Goal: Answer question/provide support: Share knowledge or assist other users

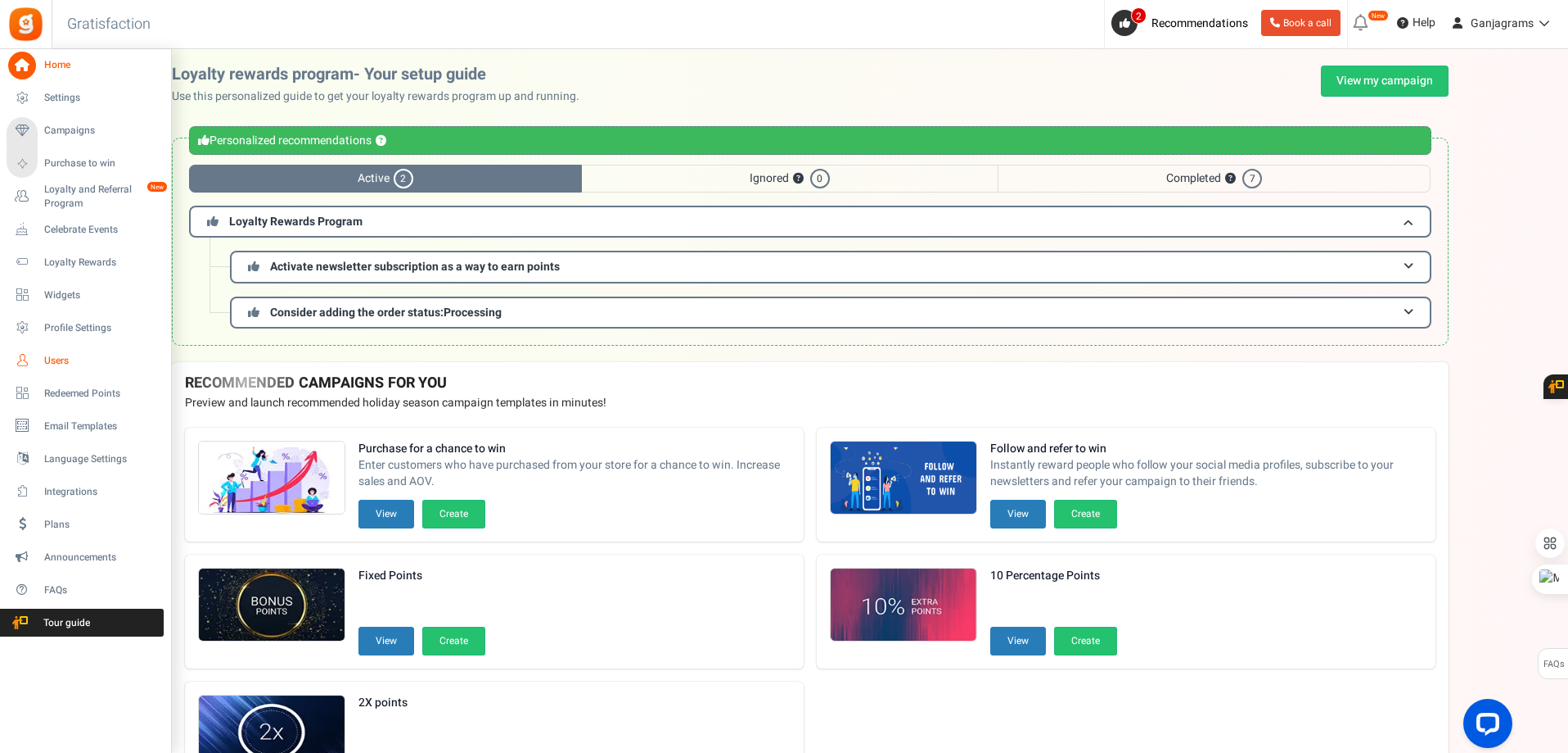
click at [66, 367] on span "Users" at bounding box center [102, 361] width 114 height 14
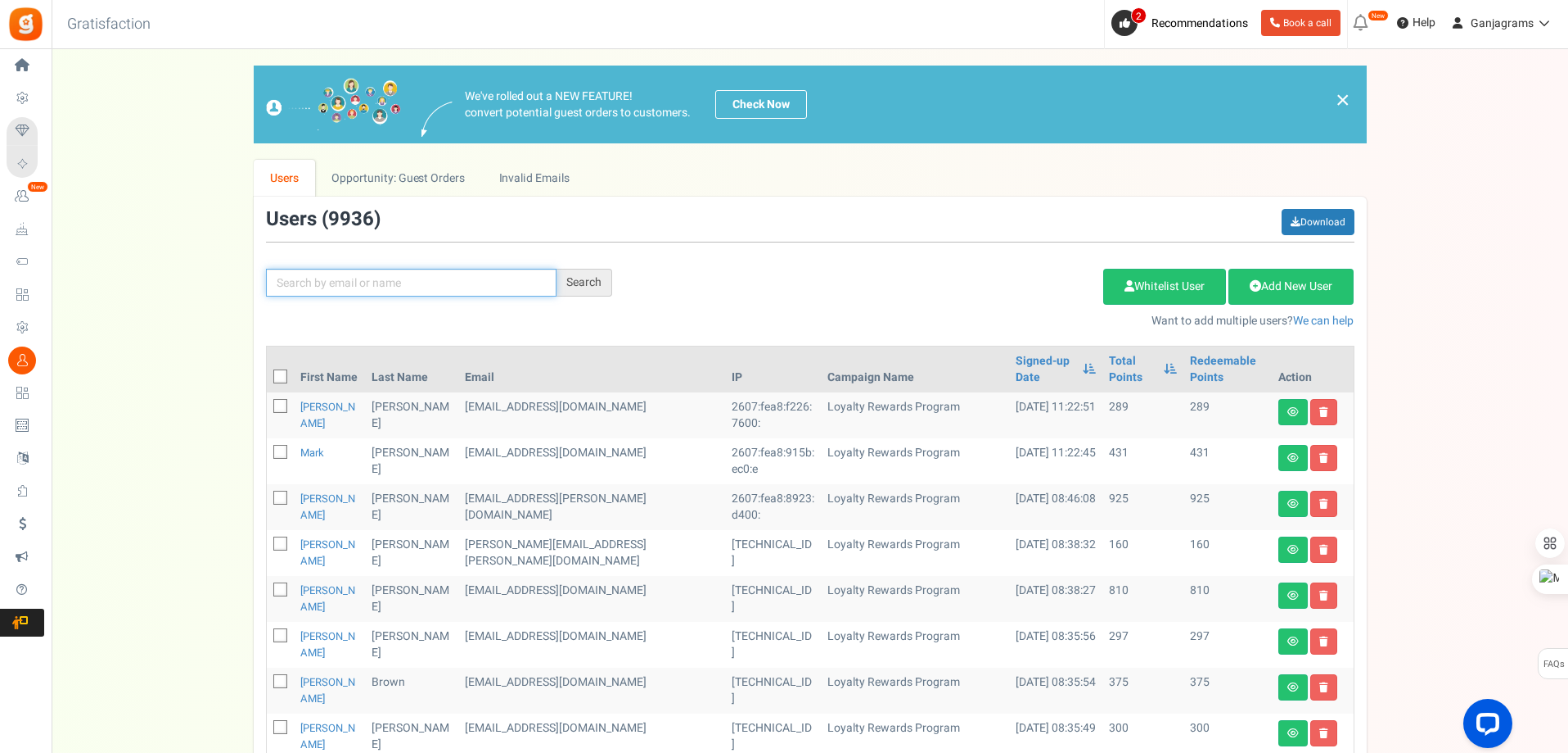
click at [377, 285] on input "text" at bounding box center [412, 282] width 291 height 28
paste input "[EMAIL_ADDRESS][DOMAIN_NAME]"
type input "[EMAIL_ADDRESS][DOMAIN_NAME]"
click at [595, 278] on div "Search" at bounding box center [584, 282] width 55 height 28
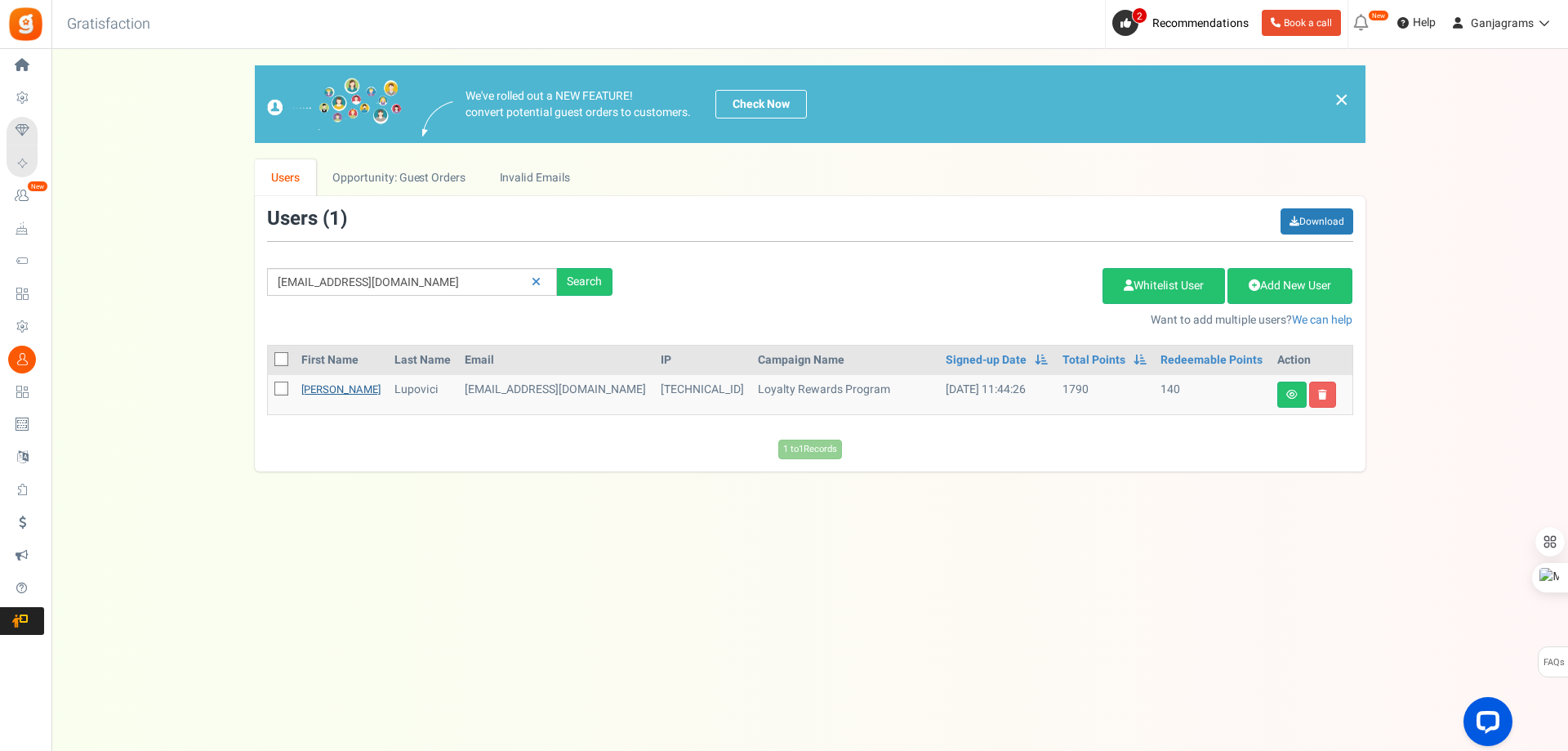
click at [327, 389] on link "[PERSON_NAME]" at bounding box center [341, 390] width 79 height 15
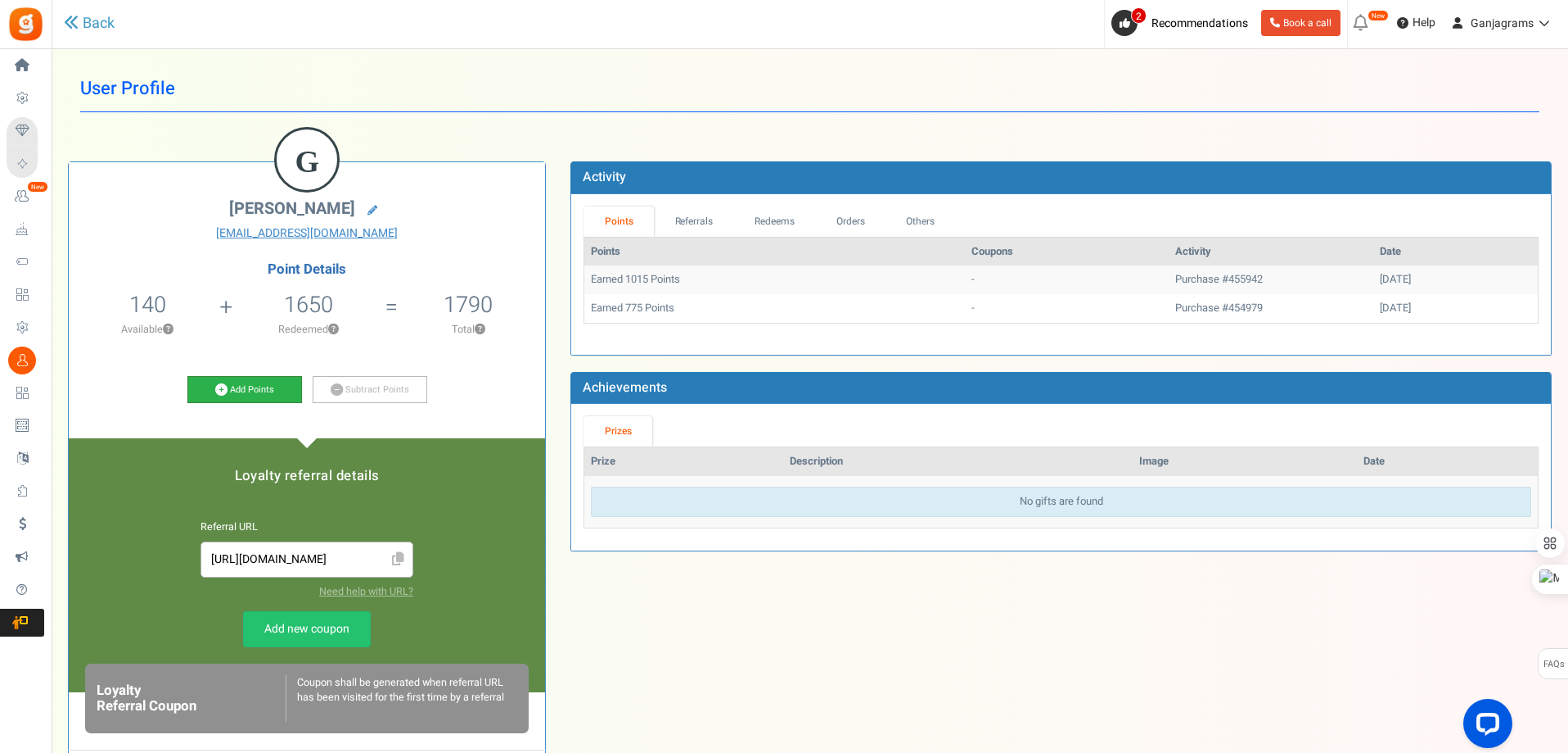
click at [258, 392] on link "Add Points" at bounding box center [245, 390] width 114 height 28
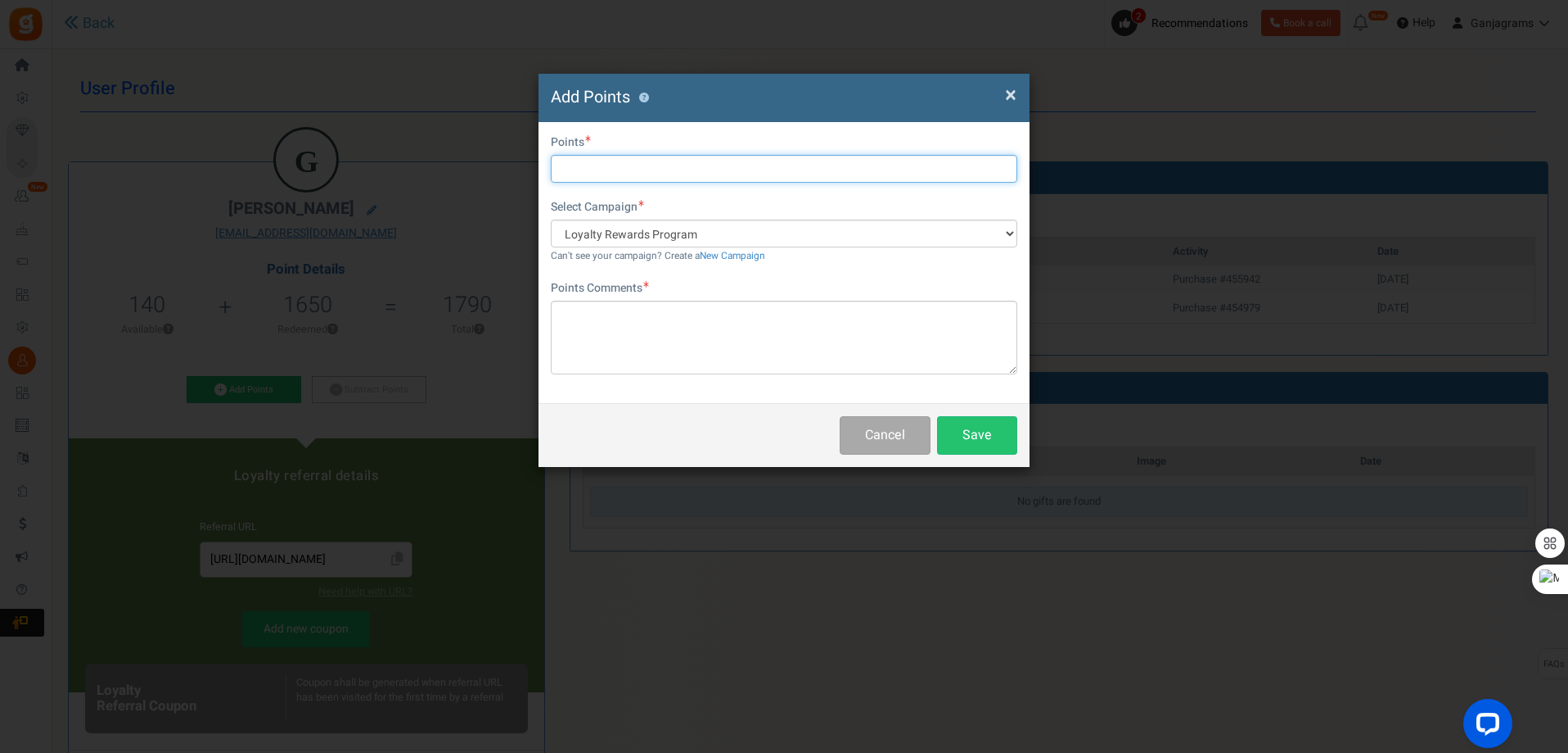
click at [607, 166] on input "text" at bounding box center [784, 169] width 467 height 28
type input "3772"
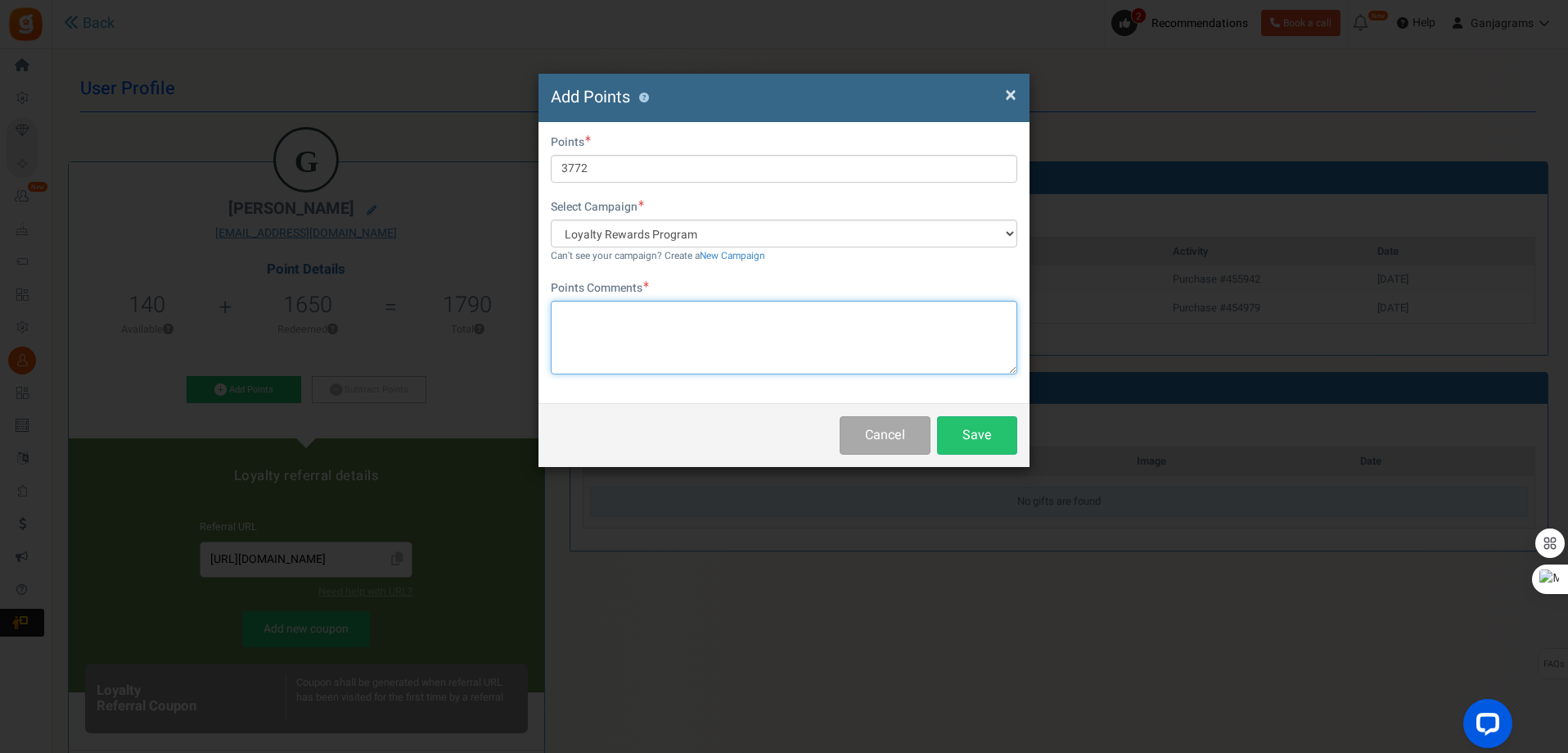
click at [615, 338] on textarea at bounding box center [784, 337] width 467 height 74
type textarea "2.5g hash missing"
click at [978, 432] on button "Save" at bounding box center [977, 435] width 80 height 39
